Goal: Task Accomplishment & Management: Manage account settings

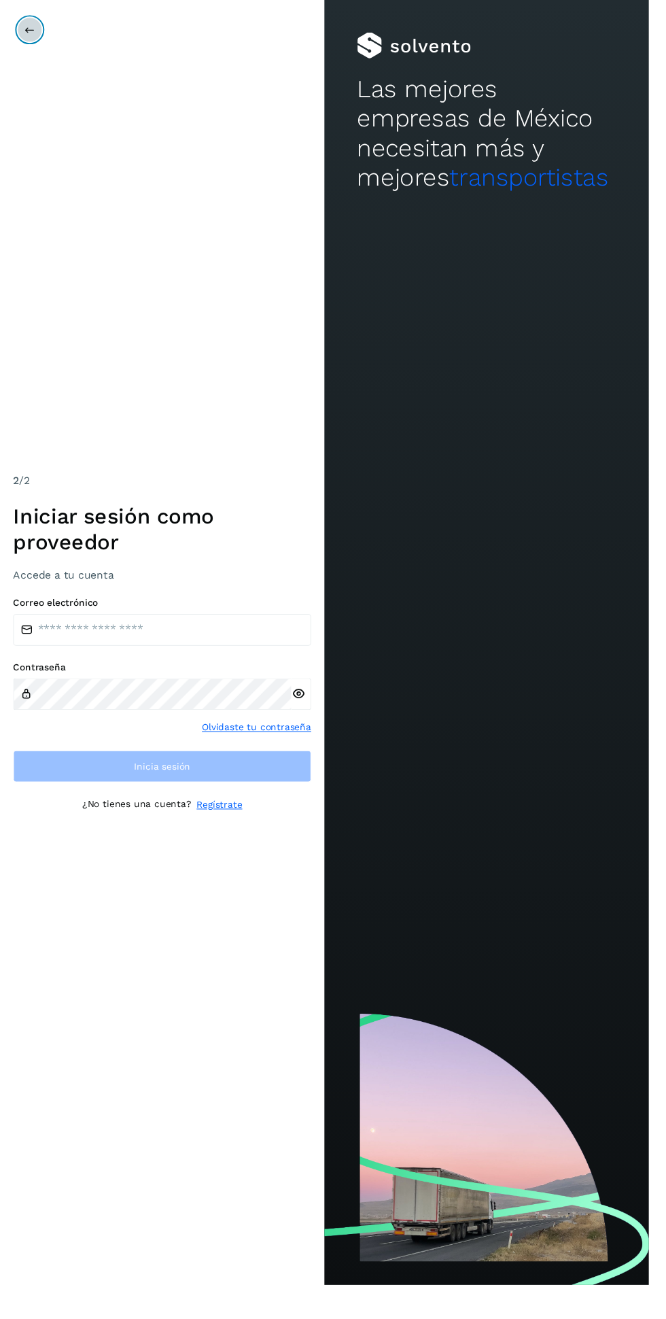
click at [31, 31] on icon at bounding box center [30, 30] width 11 height 11
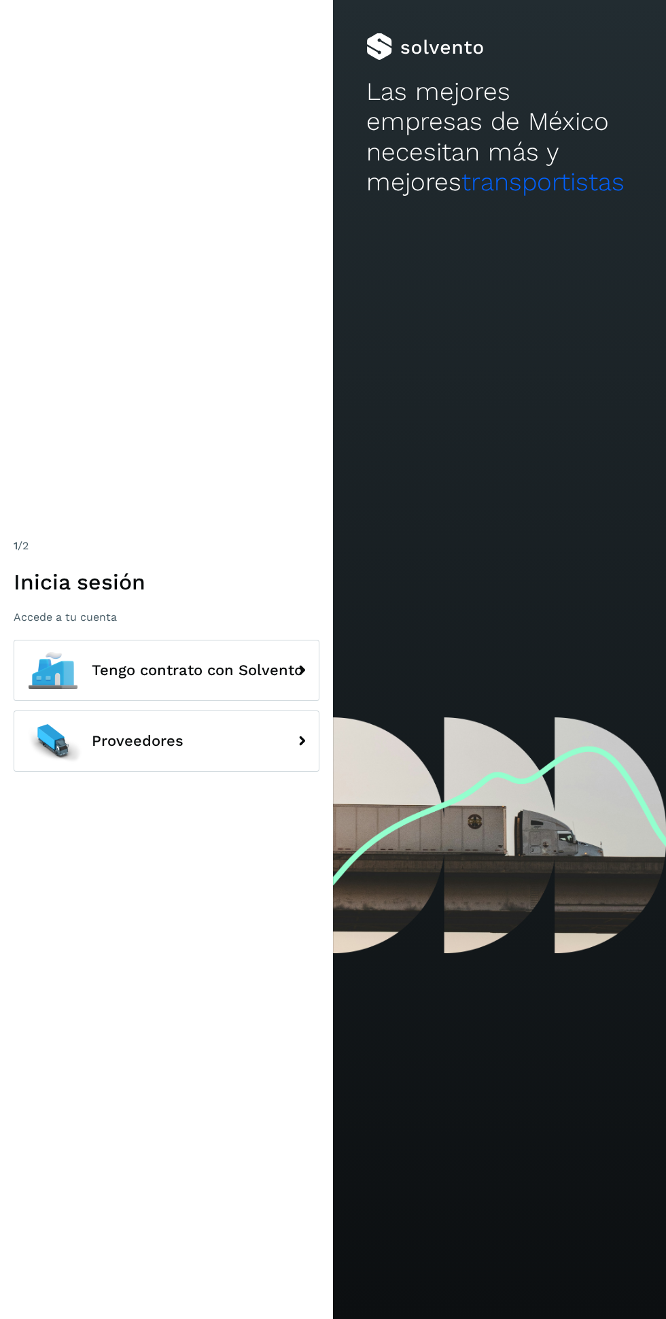
click at [200, 701] on button "Tengo contrato con Solvento" at bounding box center [167, 670] width 306 height 61
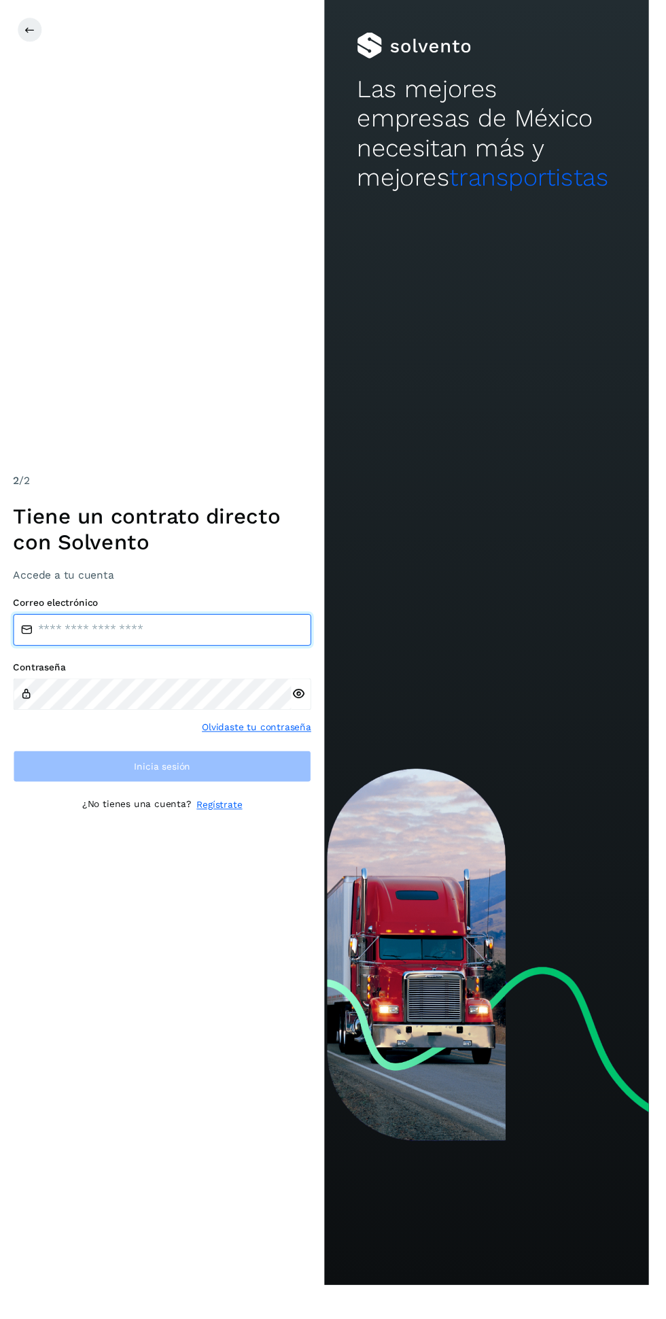
click at [158, 663] on input "email" at bounding box center [167, 646] width 306 height 33
click at [208, 663] on input "email" at bounding box center [167, 646] width 306 height 33
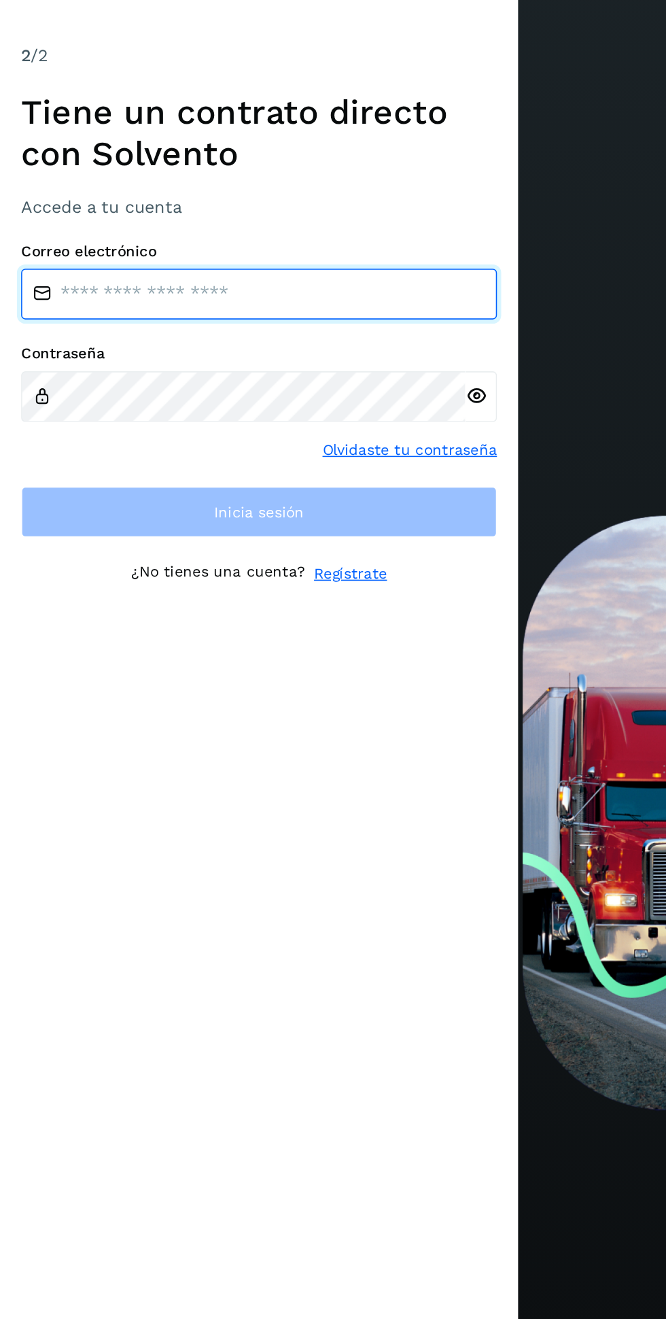
type input "**********"
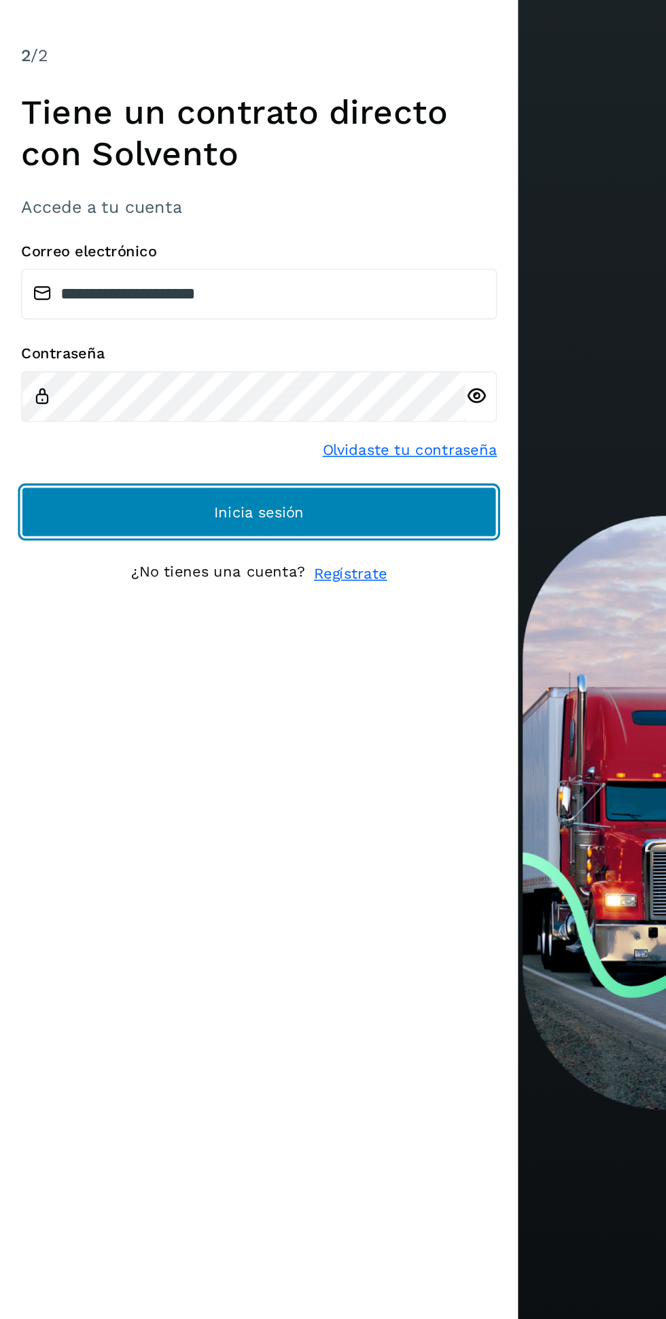
click at [261, 803] on button "Inicia sesión" at bounding box center [167, 786] width 306 height 33
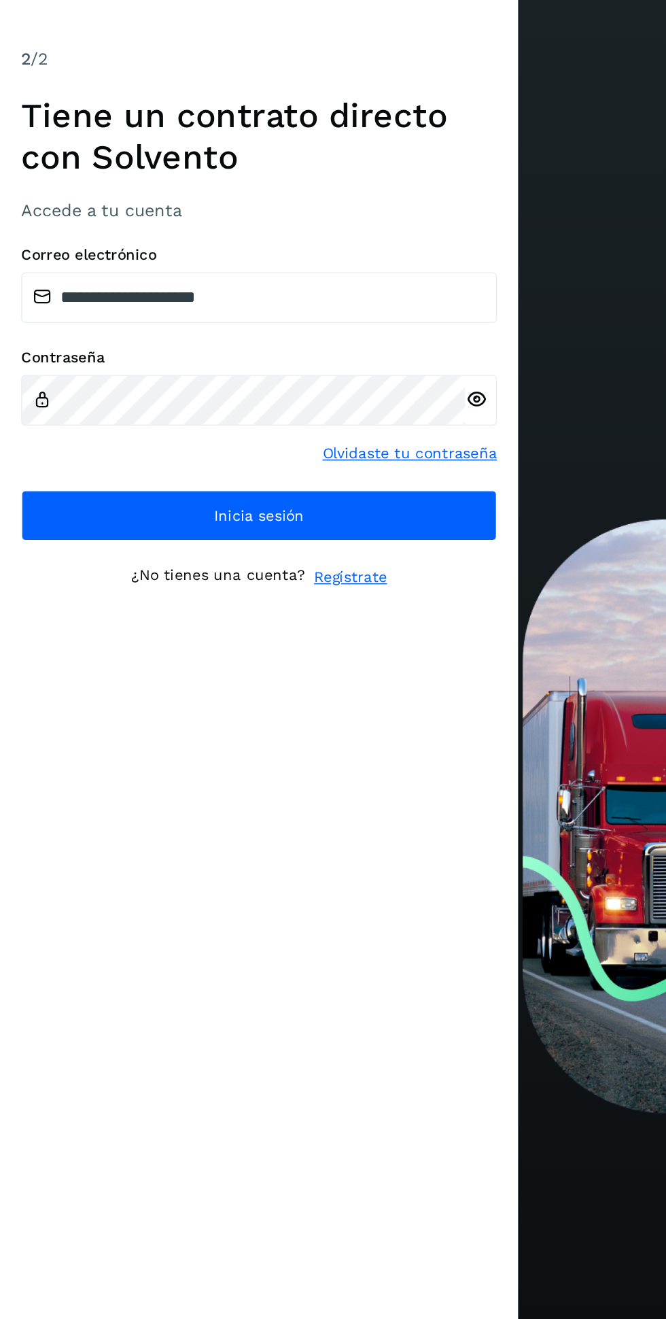
scroll to position [2, 0]
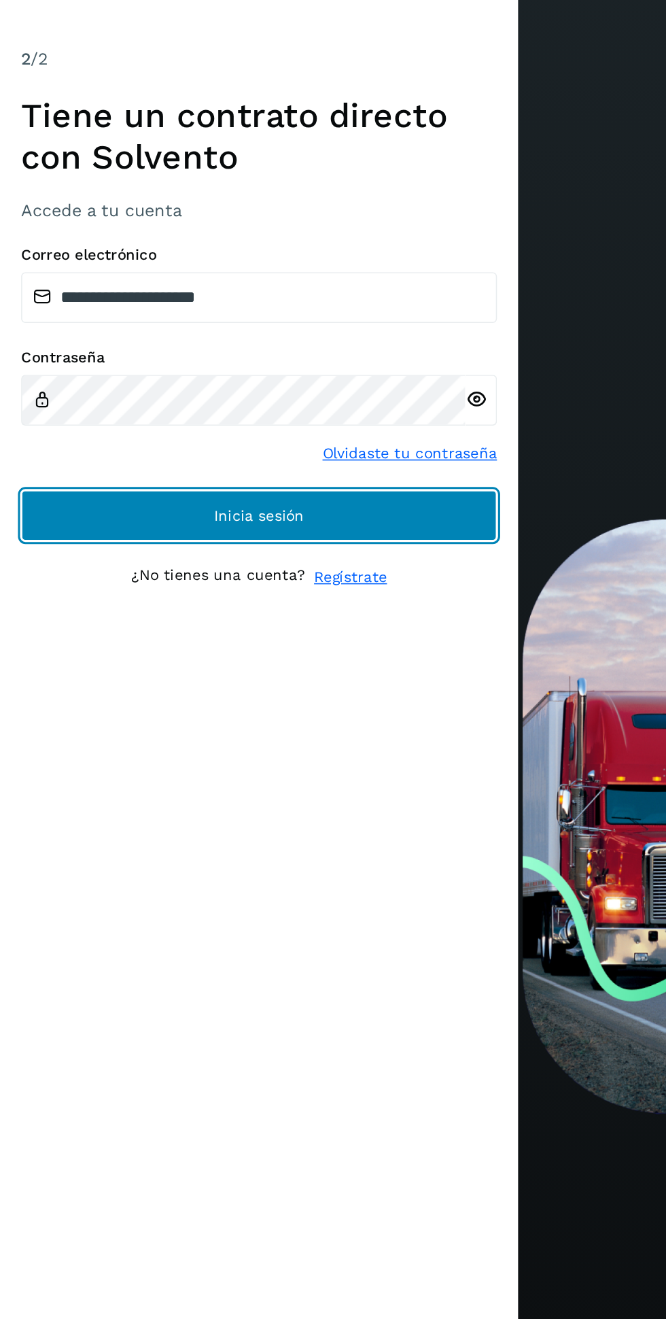
click at [246, 803] on button "Inicia sesión" at bounding box center [167, 786] width 306 height 33
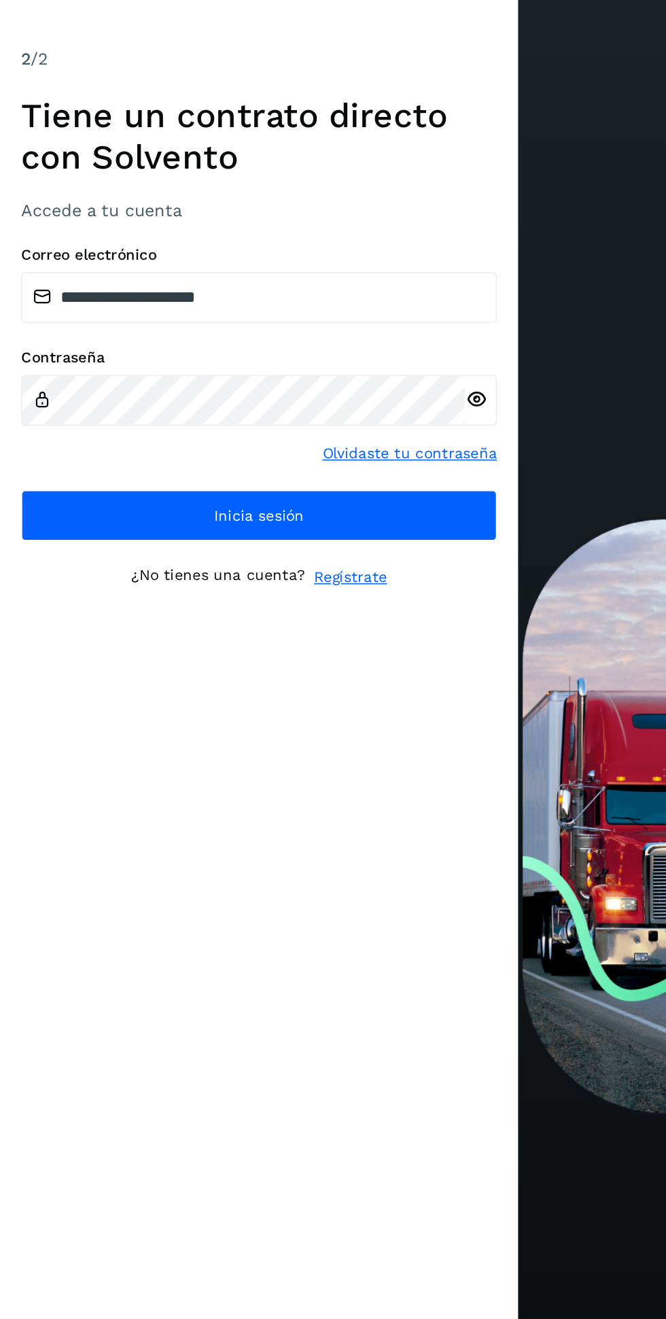
scroll to position [0, 0]
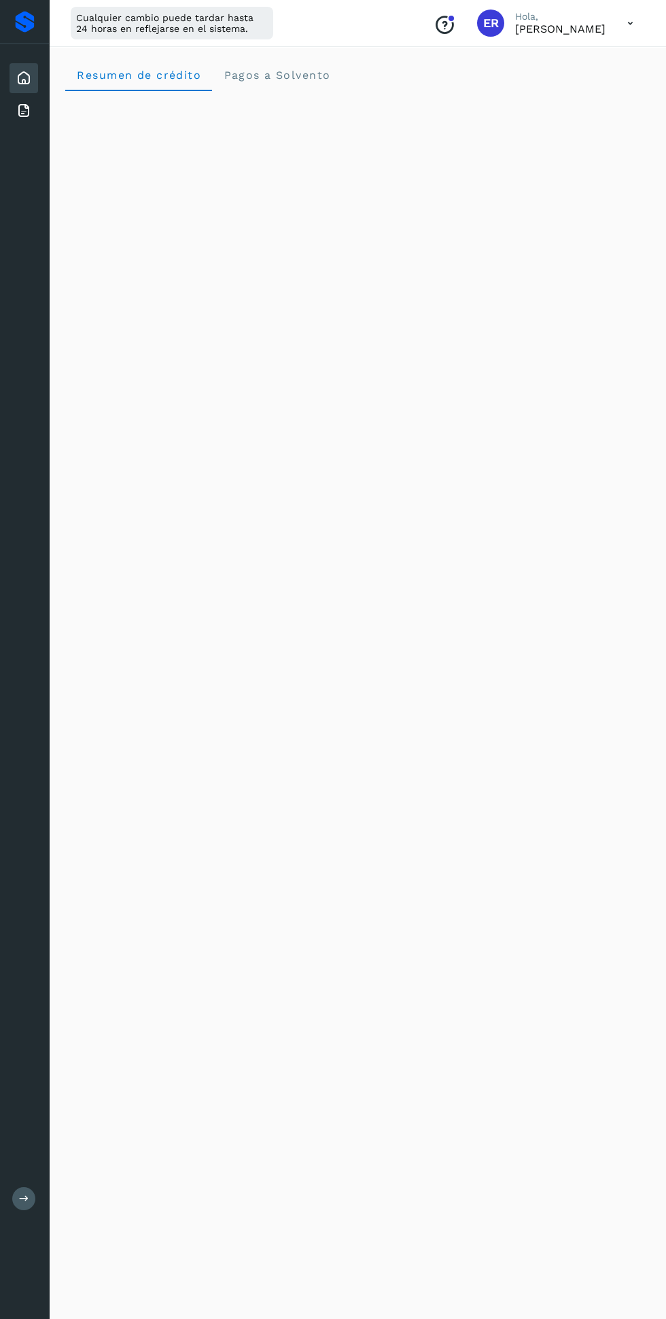
click at [623, 23] on icon at bounding box center [631, 24] width 28 height 28
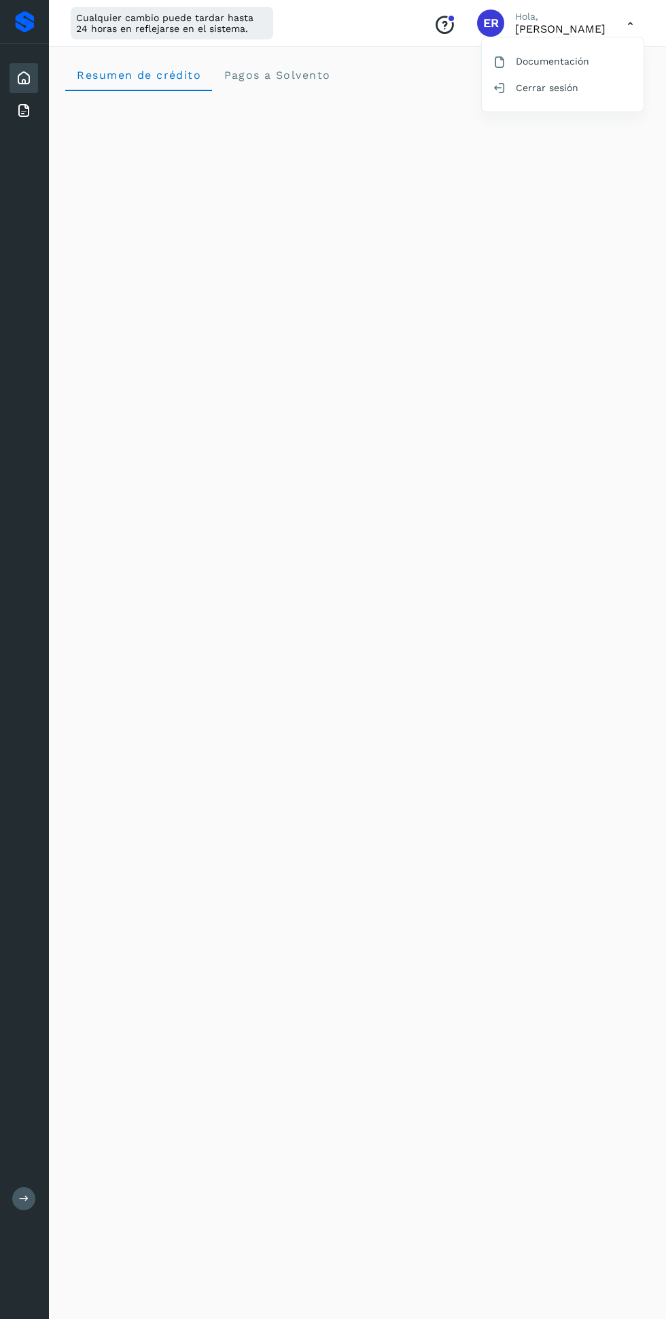
click at [589, 60] on div "Documentación" at bounding box center [563, 61] width 162 height 26
